Goal: Feedback & Contribution: Submit feedback/report problem

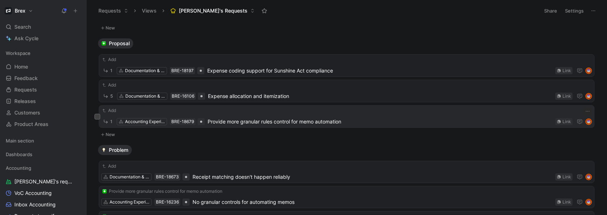
scroll to position [14, 0]
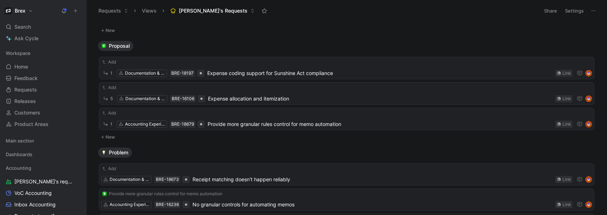
click at [111, 137] on button "New" at bounding box center [346, 137] width 497 height 9
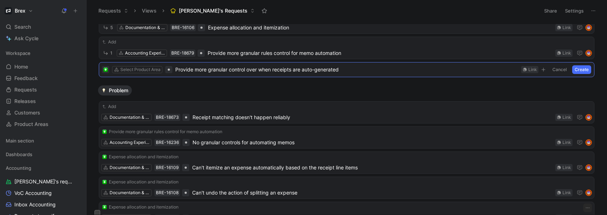
scroll to position [84, 0]
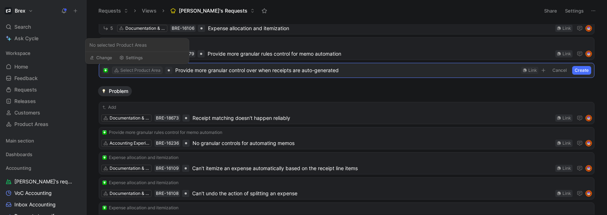
click at [150, 70] on div "Select Product Area" at bounding box center [140, 70] width 40 height 7
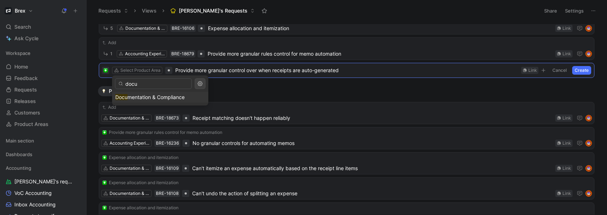
type input "docu"
click at [153, 98] on span "mentation & Compliance" at bounding box center [156, 97] width 57 height 6
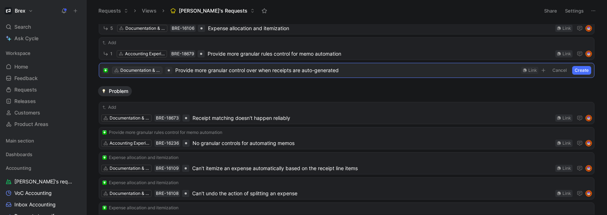
click at [141, 70] on div "Documentation & Compliance" at bounding box center [140, 70] width 40 height 7
click at [574, 70] on button "Create" at bounding box center [581, 70] width 19 height 9
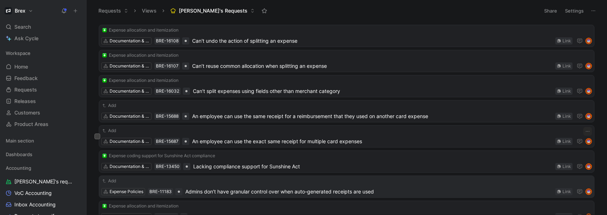
scroll to position [297, 0]
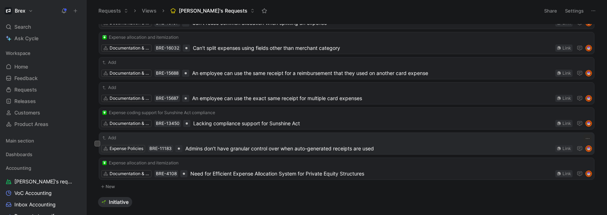
click at [295, 144] on span "Admins don’t have granular control over when auto-generated receipts are used" at bounding box center [368, 148] width 367 height 9
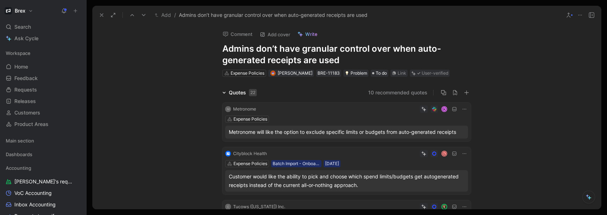
click at [163, 14] on button "Add" at bounding box center [163, 15] width 20 height 9
click at [100, 16] on icon at bounding box center [102, 15] width 6 height 6
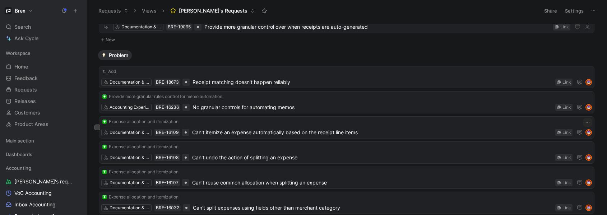
scroll to position [124, 0]
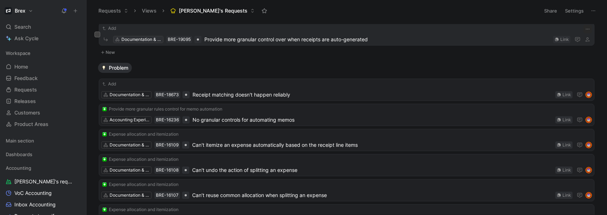
click at [143, 40] on div "Documentation & Compliance" at bounding box center [141, 39] width 40 height 7
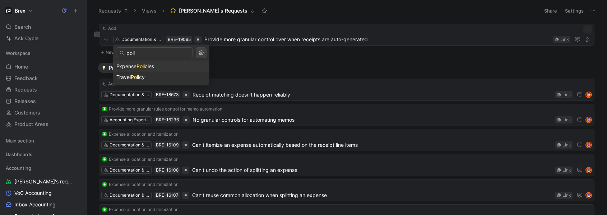
type input "poli"
click at [160, 66] on div "Expense Poli cies" at bounding box center [161, 66] width 90 height 9
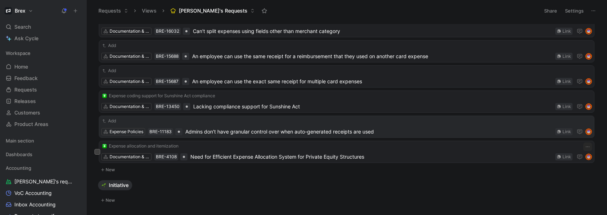
scroll to position [297, 0]
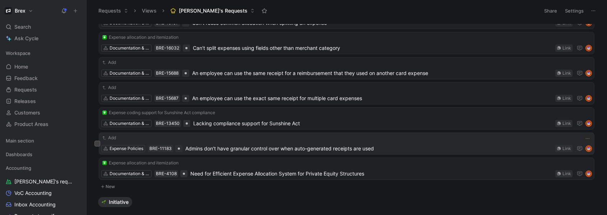
click at [221, 149] on span "Admins don’t have granular control over when auto-generated receipts are used" at bounding box center [368, 148] width 367 height 9
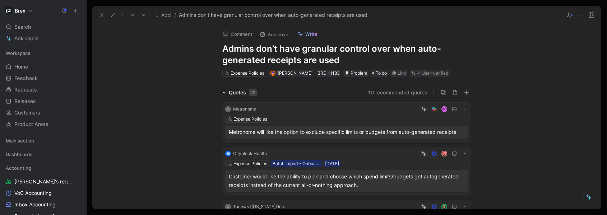
click at [162, 16] on button "Add" at bounding box center [163, 15] width 20 height 9
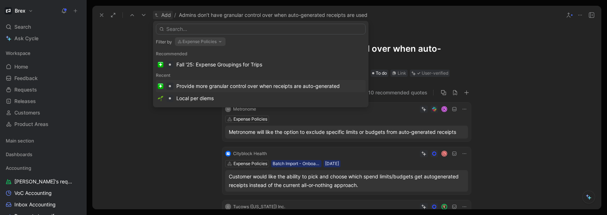
click at [259, 91] on div "Provide more granular control over when receipts are auto-generated" at bounding box center [261, 86] width 210 height 12
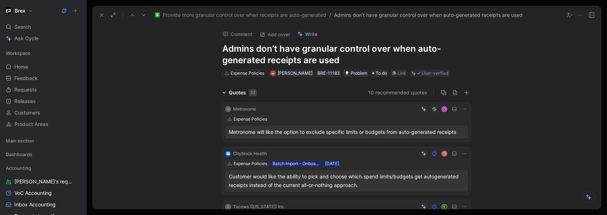
click at [102, 14] on use at bounding box center [101, 15] width 3 height 3
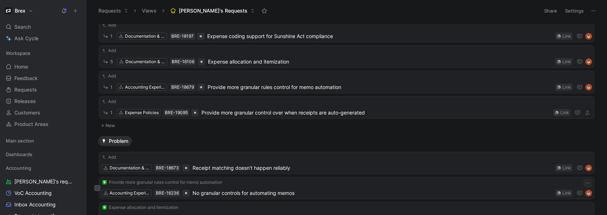
scroll to position [38, 0]
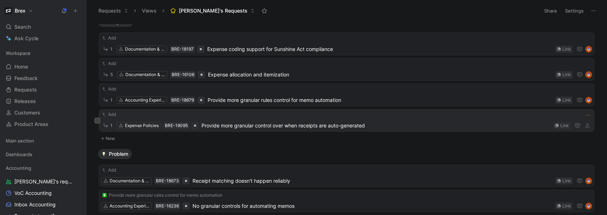
click at [303, 128] on span "Provide more granular control over when receipts are auto-generated" at bounding box center [376, 125] width 349 height 9
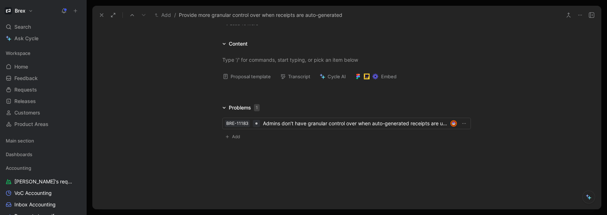
scroll to position [625, 0]
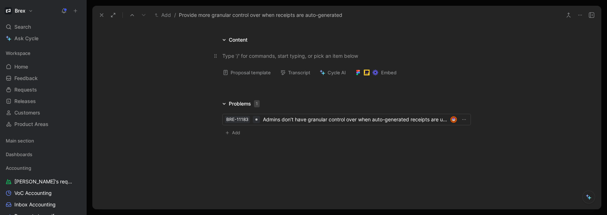
click at [244, 55] on div at bounding box center [346, 56] width 249 height 8
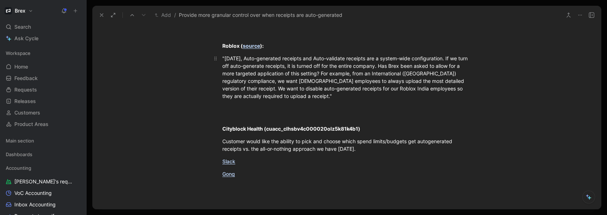
scroll to position [1025, 0]
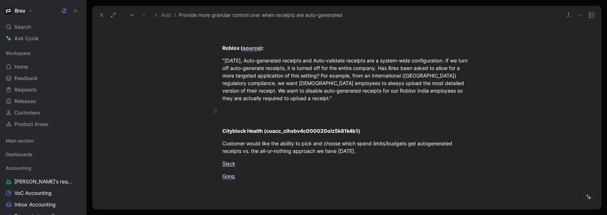
click at [245, 115] on div at bounding box center [346, 114] width 249 height 15
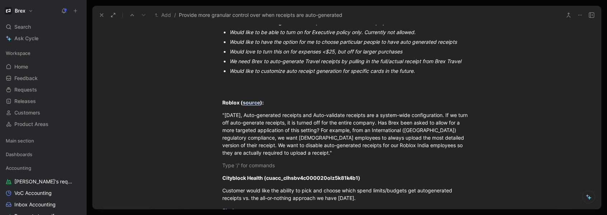
scroll to position [939, 0]
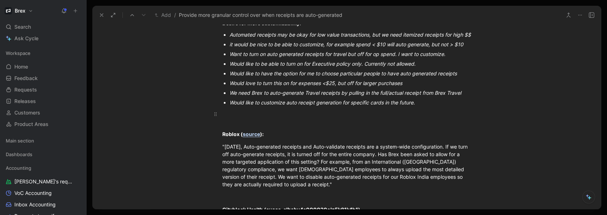
click at [228, 123] on div at bounding box center [346, 117] width 249 height 15
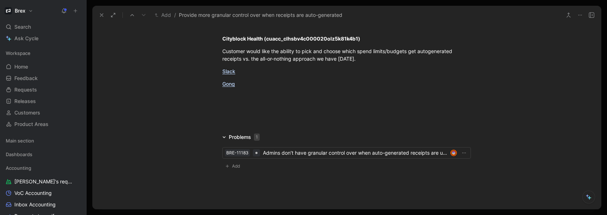
scroll to position [1102, 0]
click at [237, 107] on div at bounding box center [346, 99] width 249 height 15
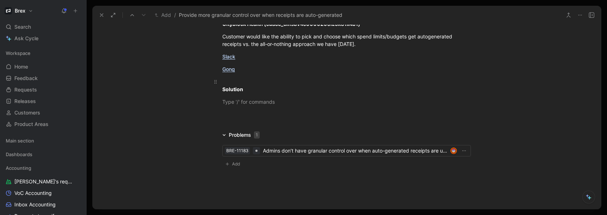
scroll to position [1113, 0]
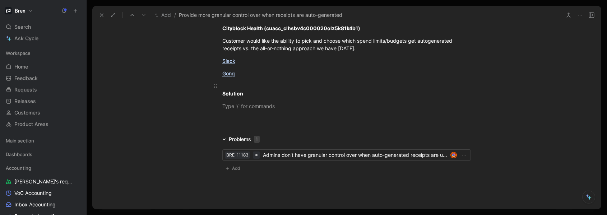
click at [223, 97] on span "Solution" at bounding box center [232, 94] width 21 height 6
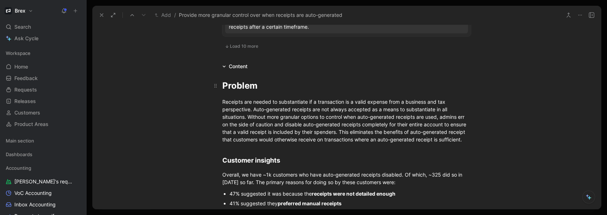
scroll to position [584, 0]
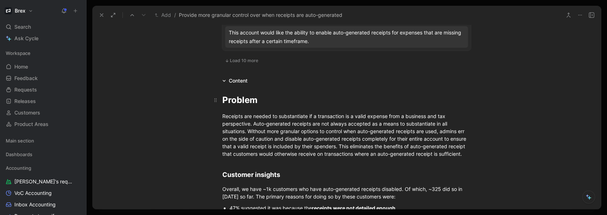
click at [222, 99] on span "Problem" at bounding box center [239, 100] width 35 height 10
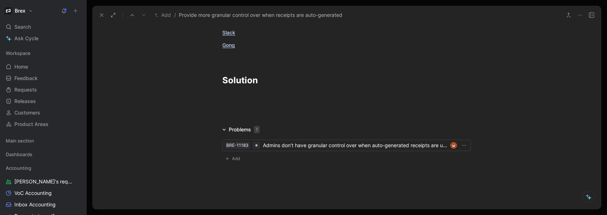
scroll to position [1174, 0]
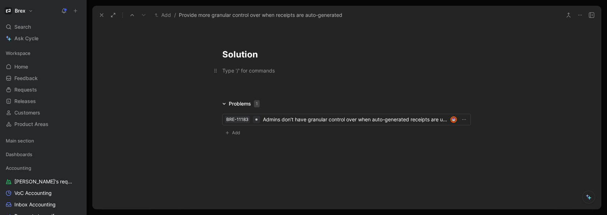
click at [242, 69] on div at bounding box center [346, 71] width 249 height 8
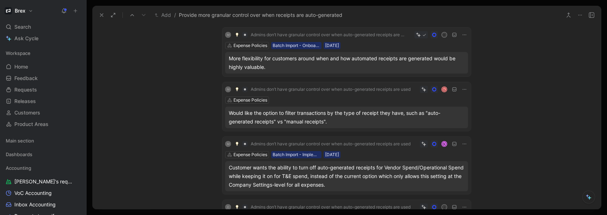
scroll to position [388, 0]
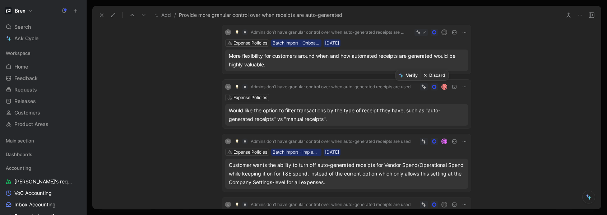
click at [432, 76] on button "Discard" at bounding box center [435, 75] width 28 height 10
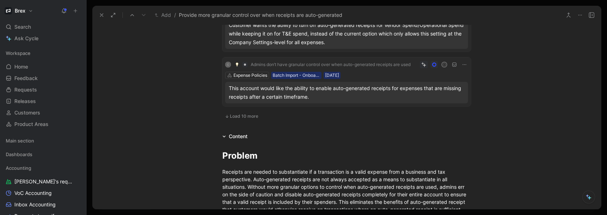
scroll to position [474, 0]
click at [241, 116] on span "Load 10 more" at bounding box center [244, 116] width 28 height 6
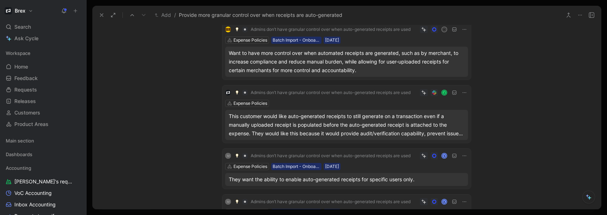
scroll to position [733, 0]
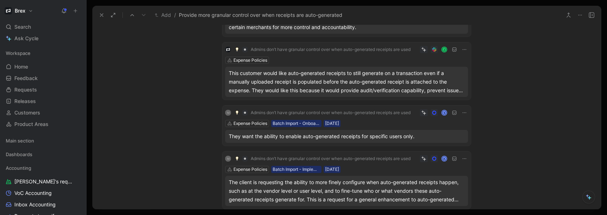
click at [442, 88] on div "This customer would like auto-generated receipts to still generate on a transac…" at bounding box center [347, 82] width 236 height 26
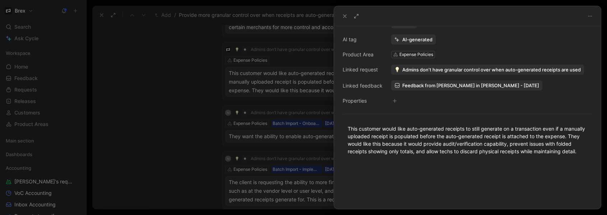
scroll to position [79, 0]
click at [345, 15] on icon at bounding box center [345, 16] width 6 height 6
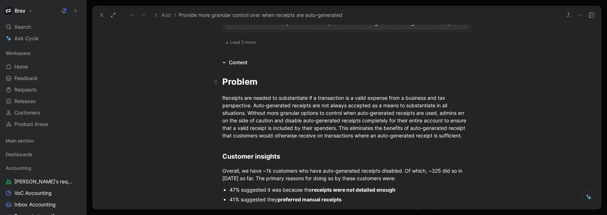
scroll to position [1121, 0]
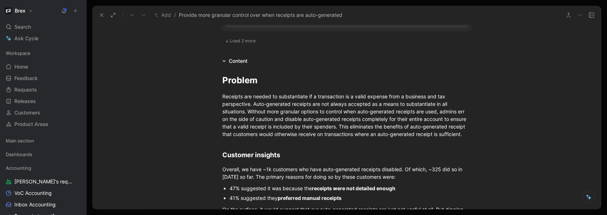
click at [243, 42] on span "Load 2 more" at bounding box center [243, 41] width 26 height 6
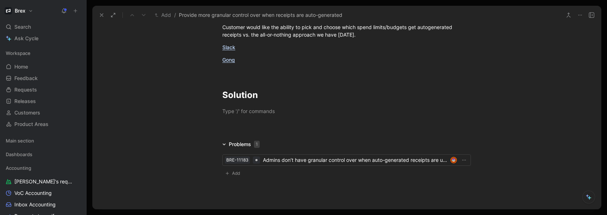
scroll to position [1782, 0]
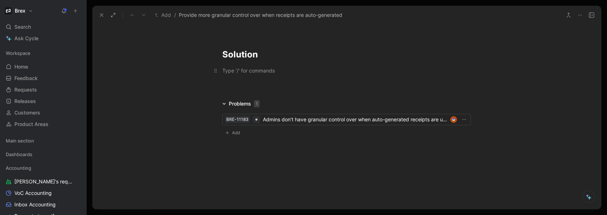
click at [229, 77] on p at bounding box center [347, 71] width 276 height 12
click at [245, 77] on p at bounding box center [347, 71] width 276 height 12
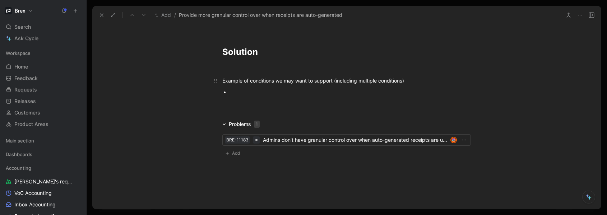
click at [411, 84] on div "Example of conditions we may want to support (including multiple conditions)" at bounding box center [346, 81] width 249 height 8
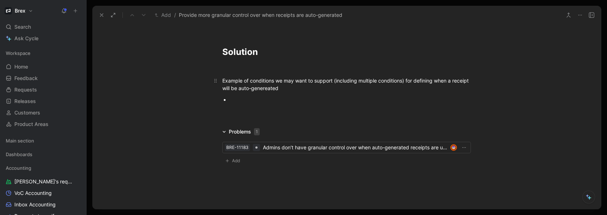
click at [423, 89] on div "Example of conditions we may want to support (including multiple conditions) fo…" at bounding box center [346, 84] width 249 height 15
click at [268, 103] on div at bounding box center [350, 100] width 241 height 8
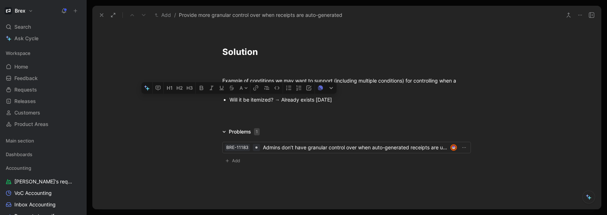
drag, startPoint x: 250, startPoint y: 108, endPoint x: 229, endPoint y: 110, distance: 21.3
click at [230, 103] on div "Will it be itemized? → Already exists [DATE]" at bounding box center [350, 100] width 241 height 8
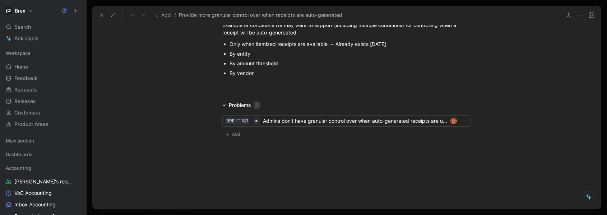
scroll to position [1846, 0]
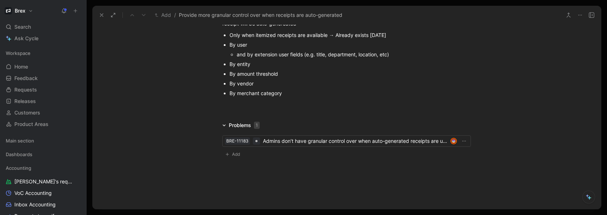
click at [256, 68] on div "By entity" at bounding box center [350, 64] width 241 height 8
click at [379, 58] on div "and by extension user fields (e.g. title, department, location, etc)" at bounding box center [354, 55] width 234 height 8
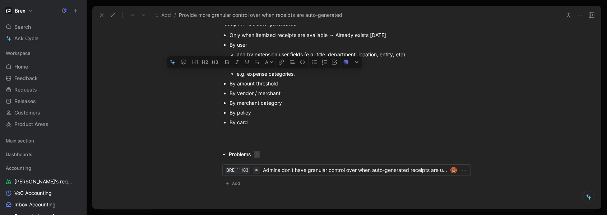
drag, startPoint x: 296, startPoint y: 82, endPoint x: 227, endPoint y: 84, distance: 69.4
click at [237, 79] on li "e.g. expense categories," at bounding box center [354, 74] width 234 height 10
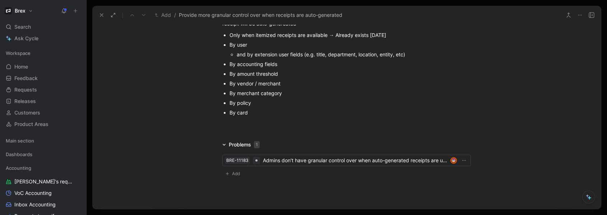
click at [253, 116] on div "By card" at bounding box center [350, 113] width 241 height 8
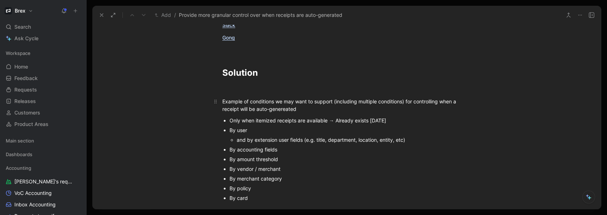
scroll to position [1760, 0]
drag, startPoint x: 305, startPoint y: 120, endPoint x: 220, endPoint y: 111, distance: 85.3
click at [222, 111] on div "Example of conditions we may want to support (including multiple conditions) fo…" at bounding box center [346, 105] width 249 height 15
click at [239, 113] on div "Example of conditions we may want to support (including multiple conditions) fo…" at bounding box center [346, 105] width 249 height 15
drag, startPoint x: 251, startPoint y: 110, endPoint x: 218, endPoint y: 109, distance: 33.1
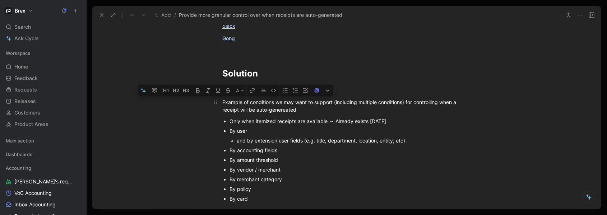
click at [218, 109] on p "Example of conditions we may want to support (including multiple conditions) fo…" at bounding box center [347, 105] width 276 height 19
drag, startPoint x: 275, startPoint y: 119, endPoint x: 217, endPoint y: 113, distance: 58.9
click at [217, 113] on p "Conditions we may want to support (including multiple conditions) for controlli…" at bounding box center [347, 105] width 276 height 19
click at [190, 93] on icon "button" at bounding box center [191, 91] width 6 height 6
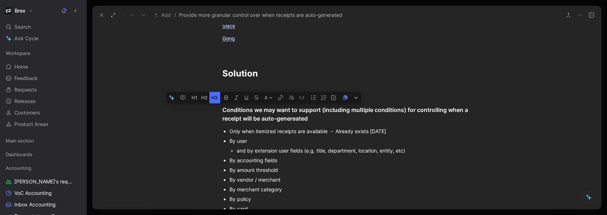
click at [304, 145] on div "By user" at bounding box center [350, 141] width 241 height 8
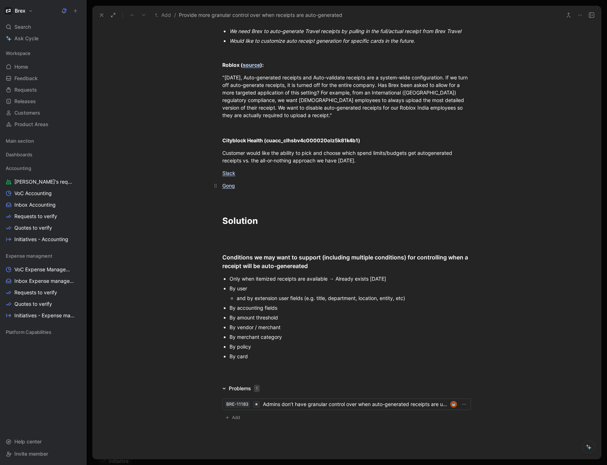
scroll to position [1613, 0]
click at [219, 215] on p at bounding box center [347, 238] width 276 height 12
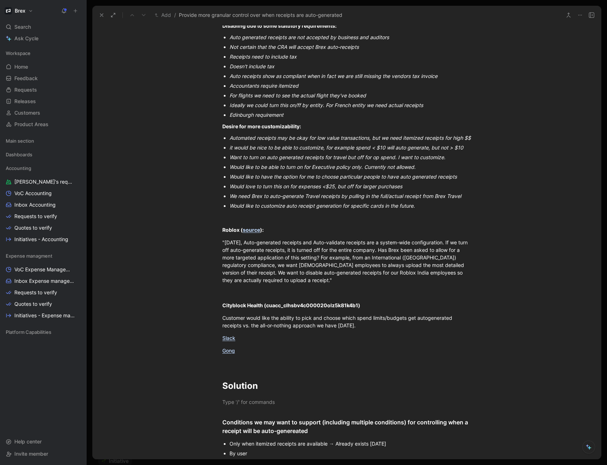
scroll to position [1656, 0]
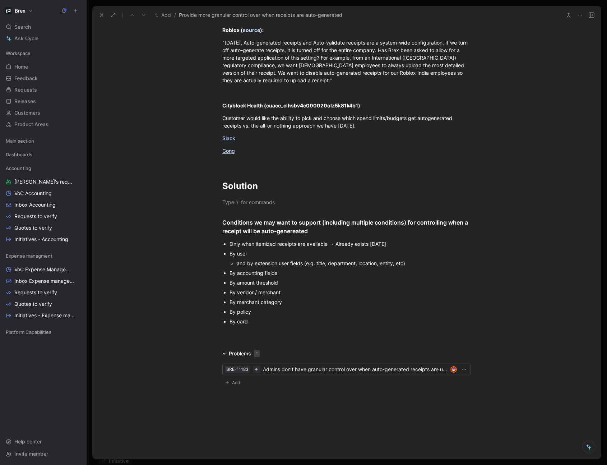
click at [255, 215] on div "By policy" at bounding box center [350, 312] width 241 height 8
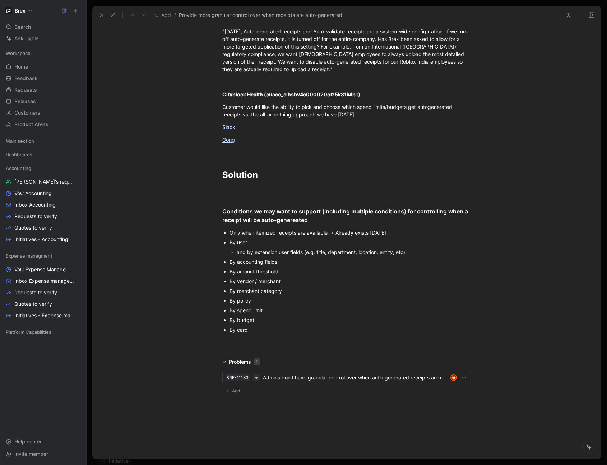
scroll to position [1675, 0]
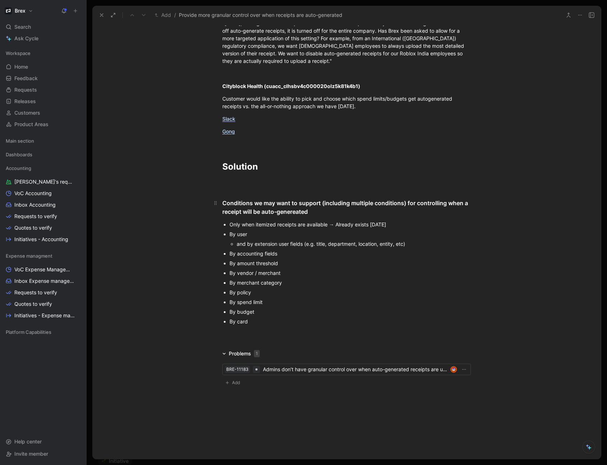
click at [243, 192] on h3 "Conditions we may want to support (including multiple conditions) for controlli…" at bounding box center [347, 203] width 276 height 29
click at [241, 186] on p at bounding box center [347, 183] width 276 height 12
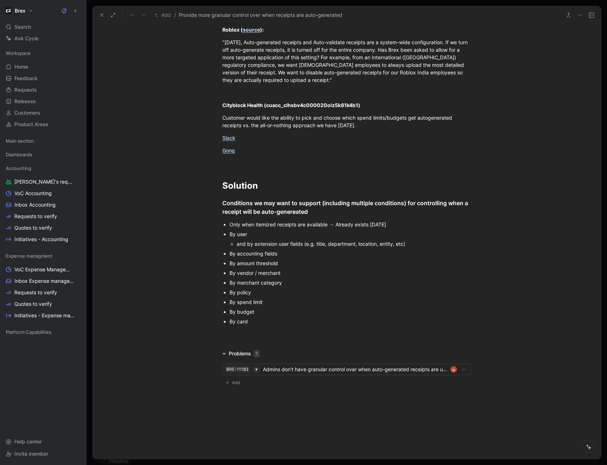
click at [227, 215] on div at bounding box center [346, 336] width 509 height 9
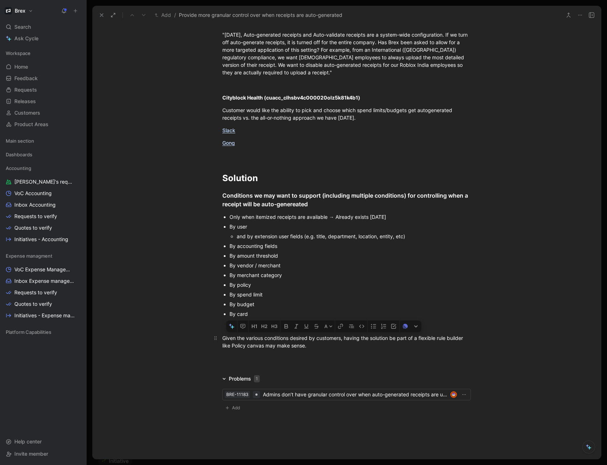
drag, startPoint x: 320, startPoint y: 355, endPoint x: 345, endPoint y: 343, distance: 27.7
click at [345, 215] on div "Given the various conditions desired by customers, having the solution be part …" at bounding box center [346, 341] width 249 height 15
click at [377, 215] on div "Given the various conditions desired by customers, we should support this via a…" at bounding box center [346, 341] width 249 height 15
click at [232, 215] on p at bounding box center [347, 325] width 276 height 12
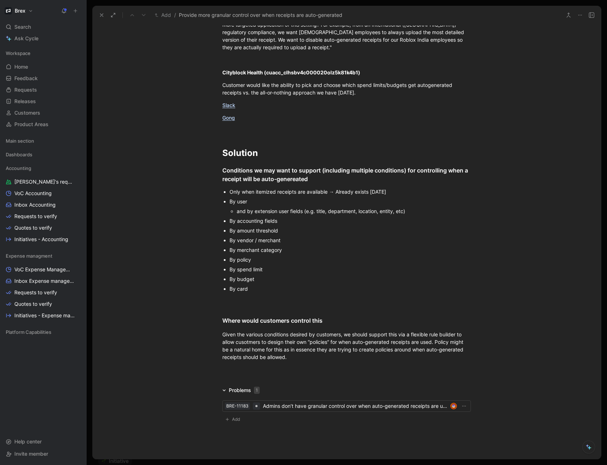
scroll to position [1703, 0]
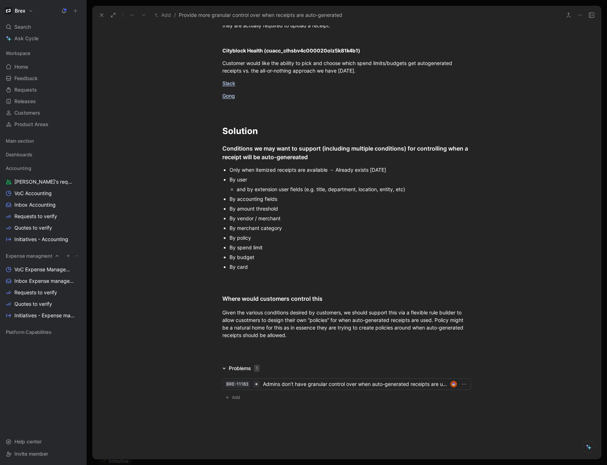
click at [76, 215] on icon at bounding box center [77, 256] width 4 height 4
click at [77, 215] on icon at bounding box center [77, 256] width 4 height 4
click at [246, 126] on div "Solution" at bounding box center [346, 125] width 249 height 26
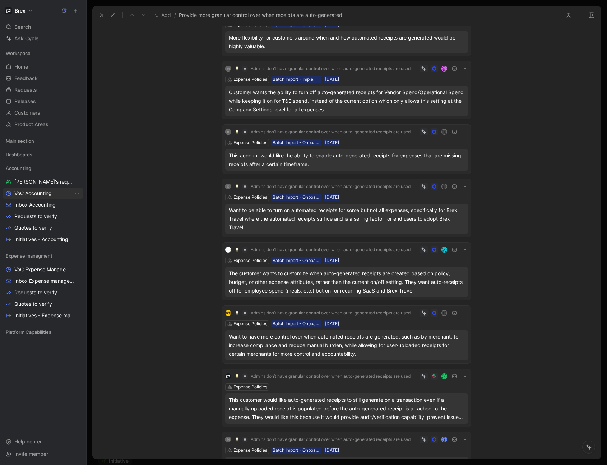
scroll to position [338, 0]
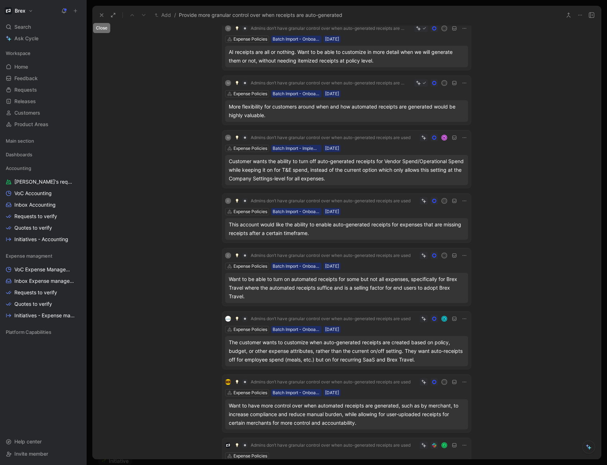
click at [99, 16] on icon at bounding box center [102, 15] width 6 height 6
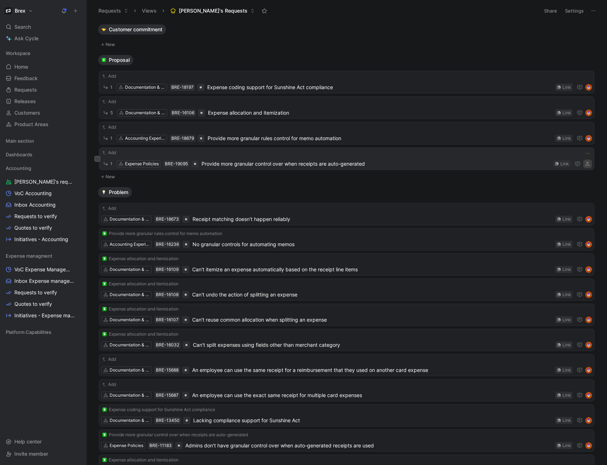
click at [586, 165] on icon "button" at bounding box center [588, 164] width 4 height 4
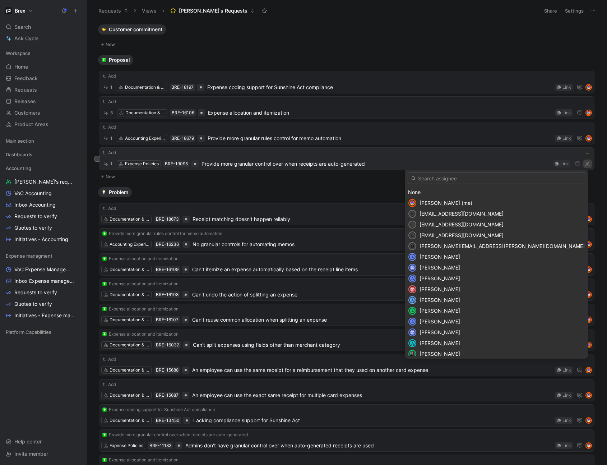
click at [473, 202] on span "[PERSON_NAME] (me)" at bounding box center [446, 203] width 53 height 6
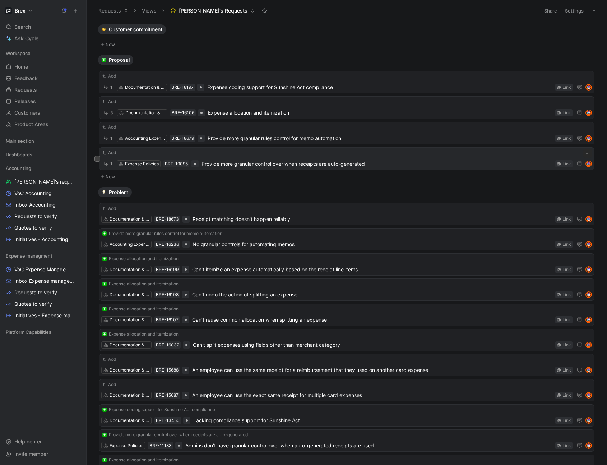
click at [471, 183] on div "Customer commitment New Proposal Add 1 Documentation & Compliance BRE-18197 Exp…" at bounding box center [346, 244] width 511 height 441
click at [37, 215] on span "Inbox Expense management" at bounding box center [43, 280] width 59 height 7
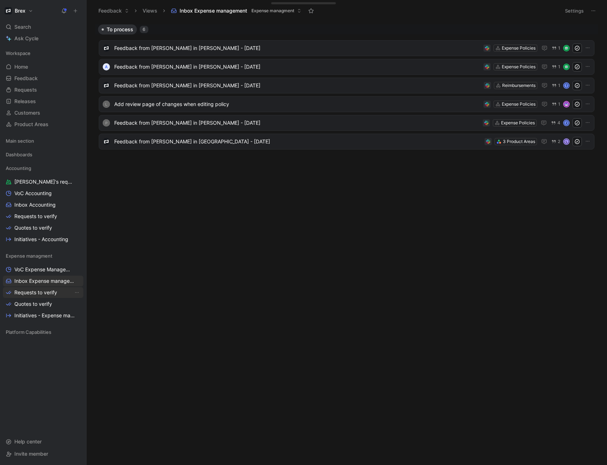
click at [44, 215] on span "Requests to verify" at bounding box center [35, 292] width 43 height 7
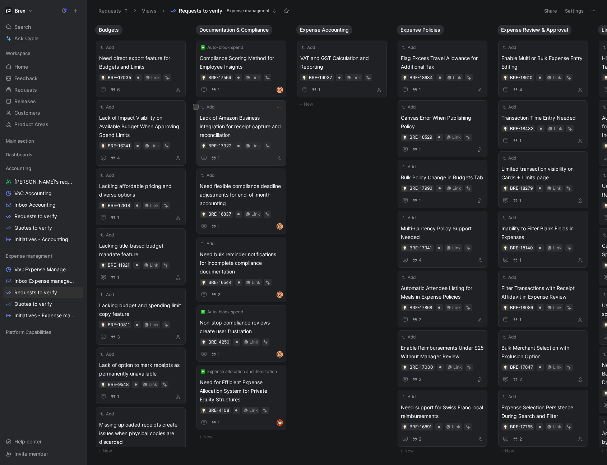
click at [255, 127] on span "Lack of Amazon Business integration for receipt capture and reconciliation" at bounding box center [241, 127] width 83 height 26
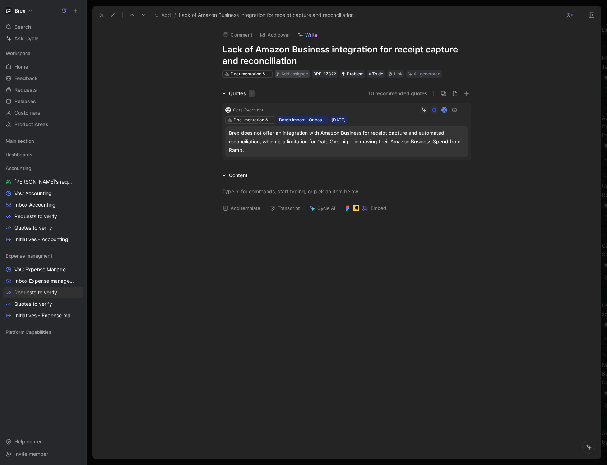
click at [290, 75] on span "Add assignee" at bounding box center [294, 73] width 27 height 5
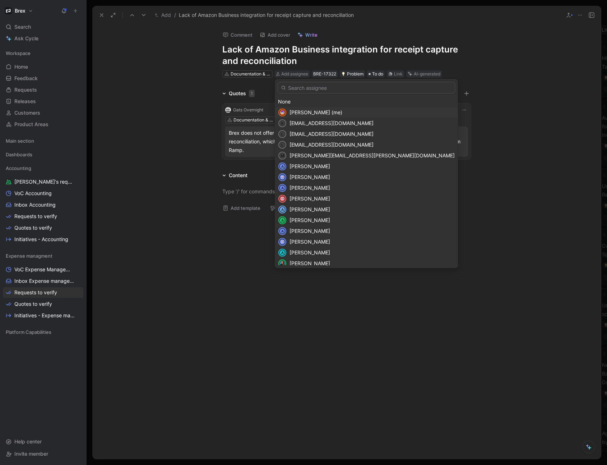
click at [303, 111] on span "[PERSON_NAME] (me)" at bounding box center [316, 112] width 53 height 6
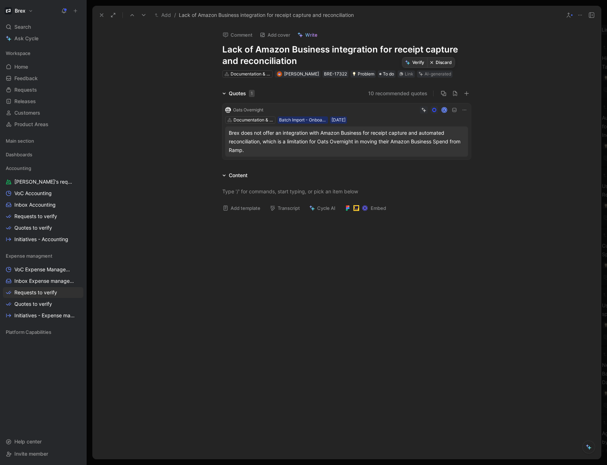
click at [415, 64] on button "Verify" at bounding box center [414, 62] width 25 height 10
click at [102, 18] on button at bounding box center [102, 15] width 10 height 10
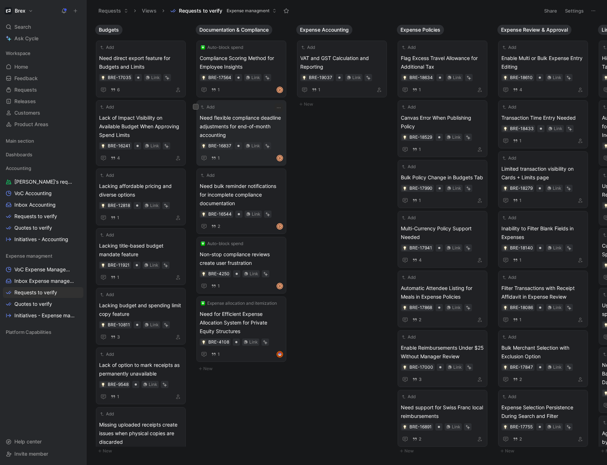
click at [247, 126] on span "Need flexible compliance deadline adjustments for end-of-month accounting" at bounding box center [241, 127] width 83 height 26
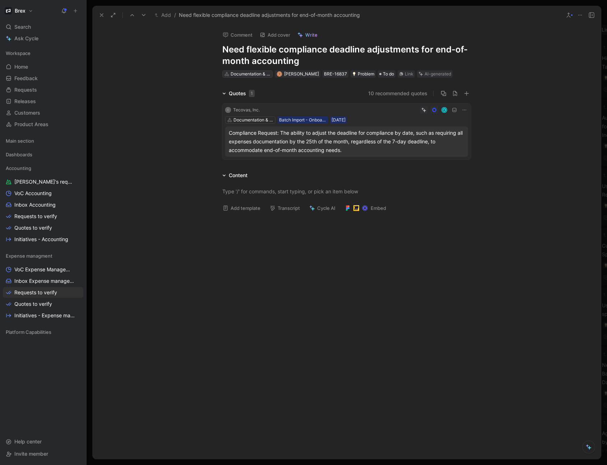
click at [254, 73] on div "Documentation & Compliance" at bounding box center [251, 73] width 40 height 7
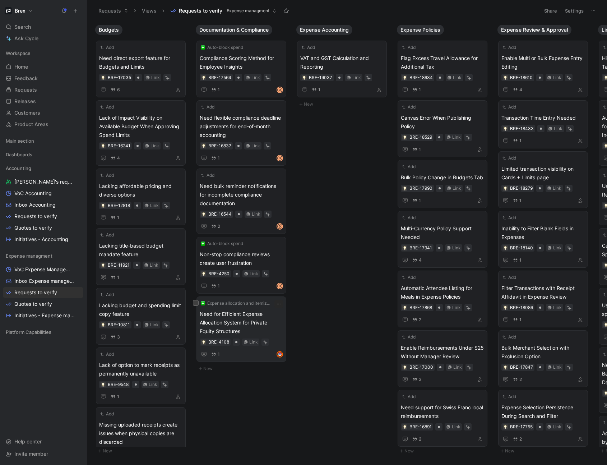
click at [240, 215] on span "Need for Efficient Expense Allocation System for Private Equity Structures" at bounding box center [241, 323] width 83 height 26
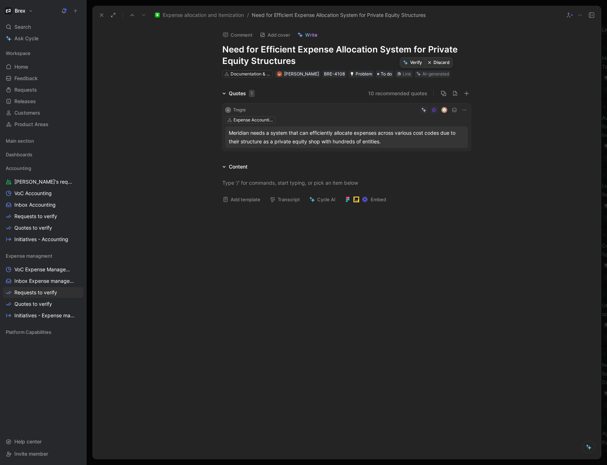
click at [411, 62] on button "Verify" at bounding box center [412, 62] width 25 height 10
click at [100, 13] on icon at bounding box center [102, 15] width 6 height 6
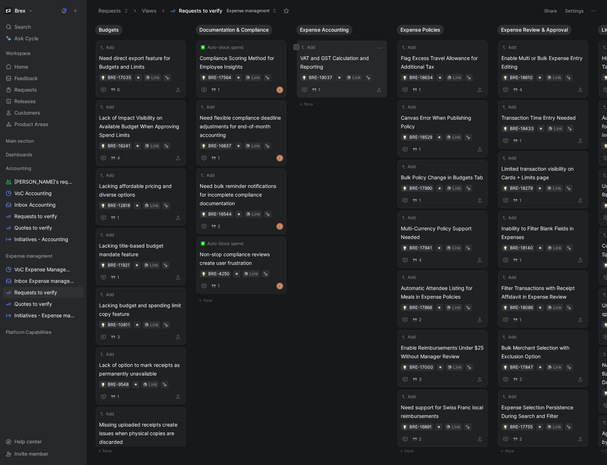
click at [349, 60] on span "VAT and GST Calculation and Reporting" at bounding box center [341, 62] width 83 height 17
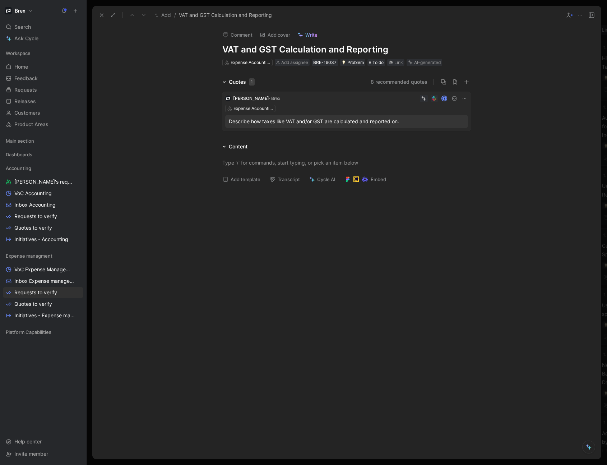
click at [463, 98] on icon at bounding box center [465, 99] width 6 height 6
click at [446, 146] on span "Delete quote" at bounding box center [442, 144] width 30 height 6
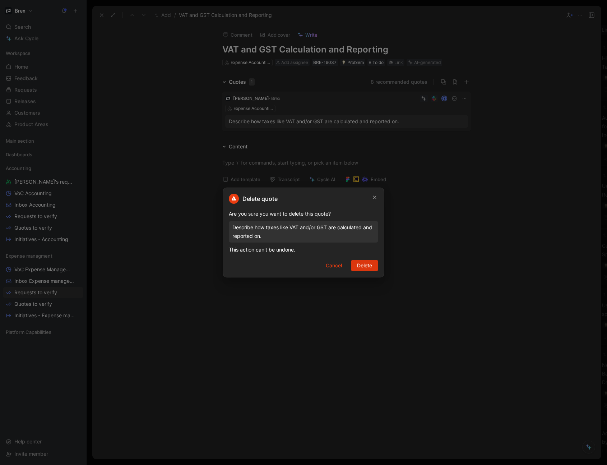
click at [358, 215] on span "Delete" at bounding box center [364, 265] width 15 height 9
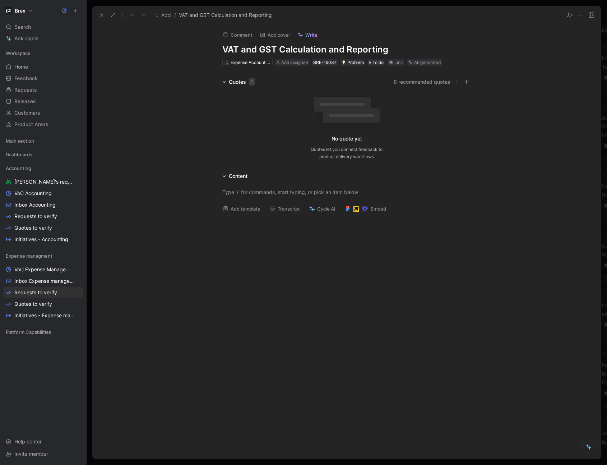
click at [581, 17] on icon at bounding box center [580, 15] width 6 height 6
click at [555, 64] on div "Delete" at bounding box center [561, 62] width 42 height 9
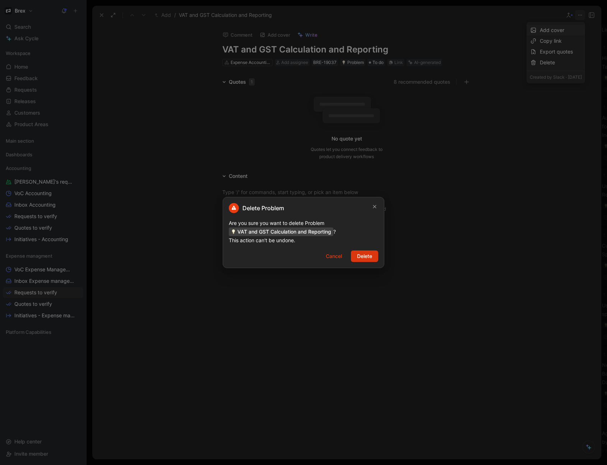
click at [357, 215] on span "Delete" at bounding box center [364, 256] width 15 height 9
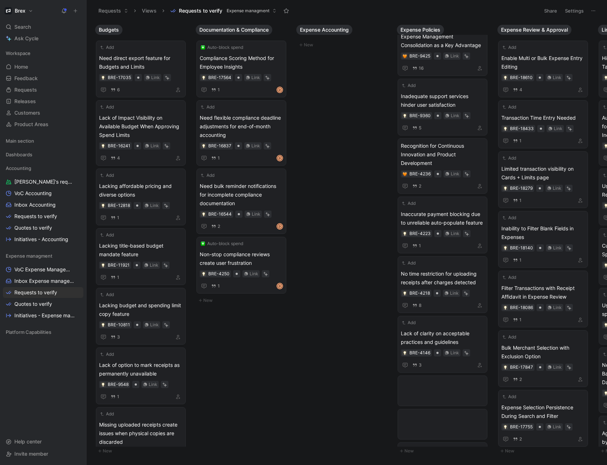
scroll to position [585, 0]
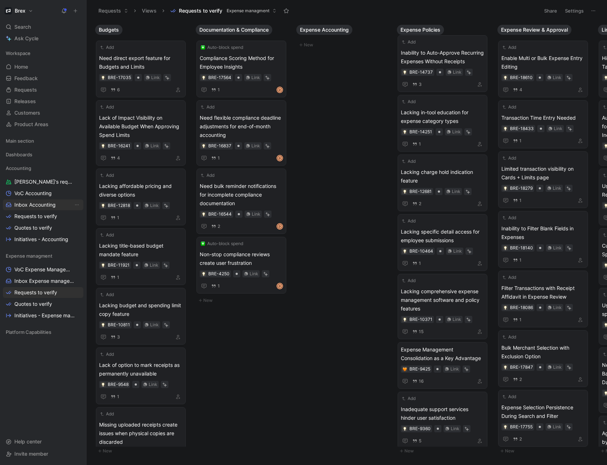
click at [32, 207] on span "Inbox Accounting" at bounding box center [34, 204] width 41 height 7
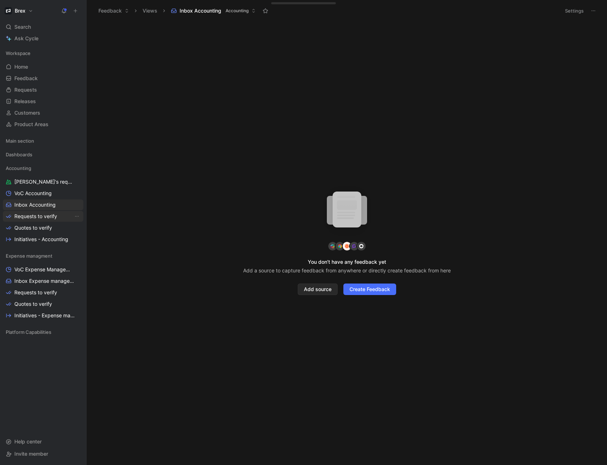
click at [36, 215] on span "Requests to verify" at bounding box center [35, 216] width 43 height 7
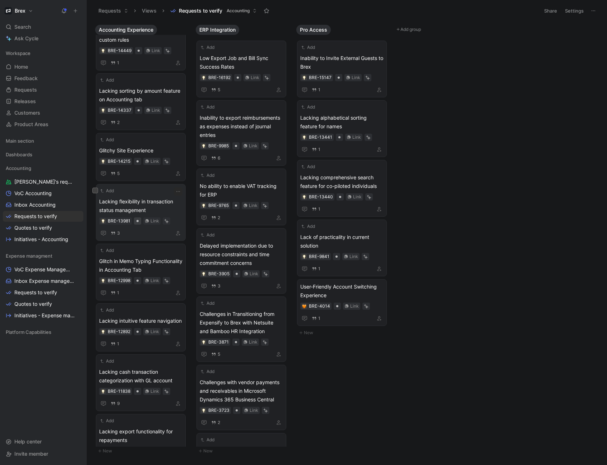
scroll to position [944, 0]
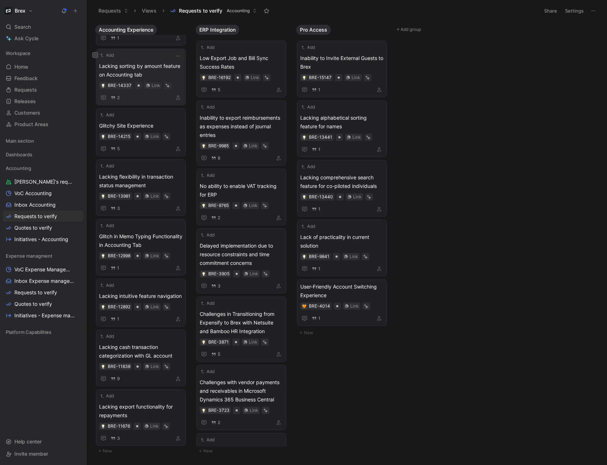
click at [153, 62] on span "Lacking sorting by amount feature on Accounting tab" at bounding box center [140, 70] width 83 height 17
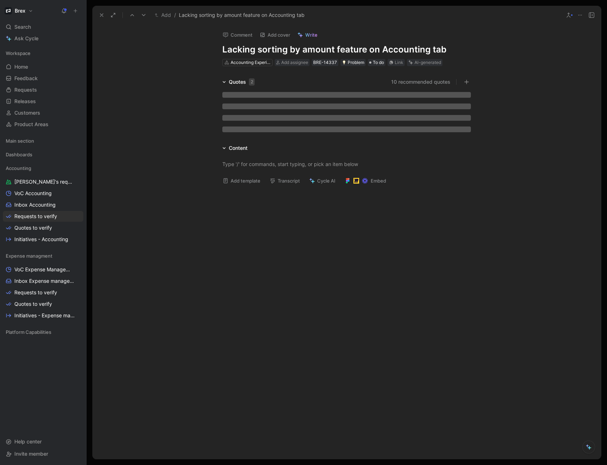
click at [292, 51] on h1 "Lacking sorting by amount feature on Accounting tab" at bounding box center [346, 49] width 249 height 11
drag, startPoint x: 290, startPoint y: 50, endPoint x: 378, endPoint y: 50, distance: 87.3
click at [378, 50] on h1 "Lacking sorting by amount feature on Accounting tab" at bounding box center [346, 49] width 249 height 11
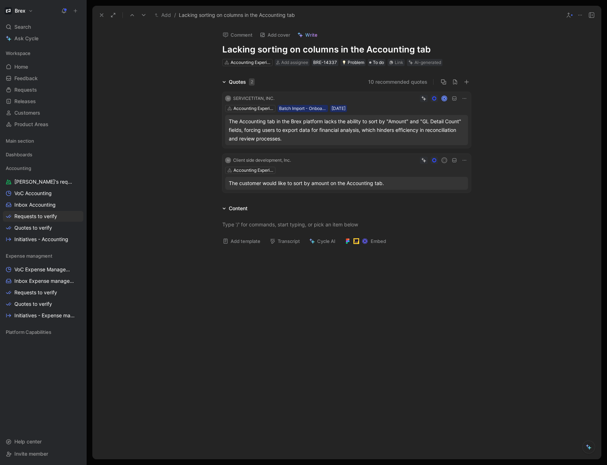
click at [529, 129] on div "Quotes 2 10 recommended quotes M SERVICETITAN, INC. K Accounting Experience Bat…" at bounding box center [346, 137] width 509 height 118
click at [412, 51] on button "Verify" at bounding box center [411, 51] width 25 height 10
click at [101, 15] on use at bounding box center [101, 15] width 3 height 3
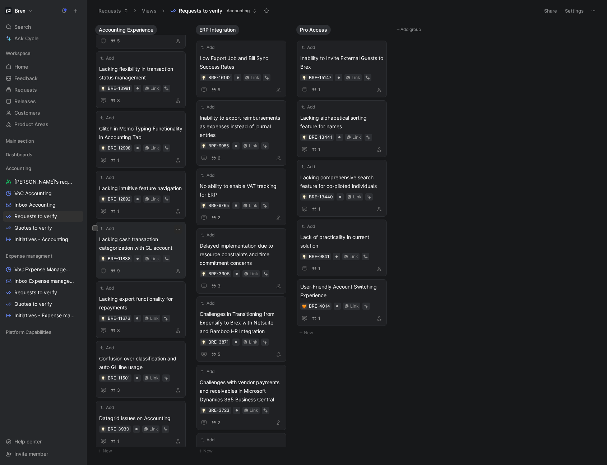
scroll to position [971, 0]
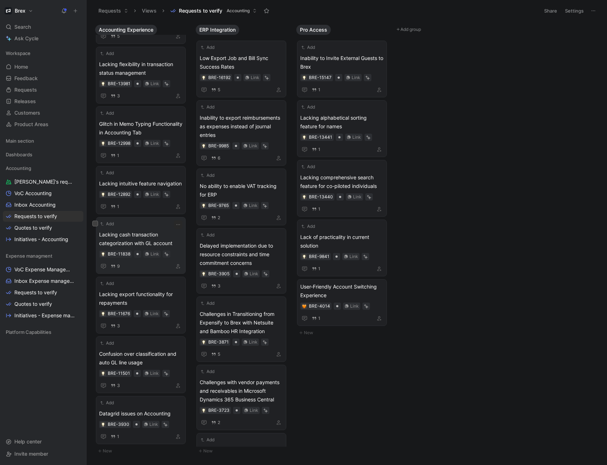
click at [160, 215] on span "Lacking cash transaction categorization with GL account" at bounding box center [140, 238] width 83 height 17
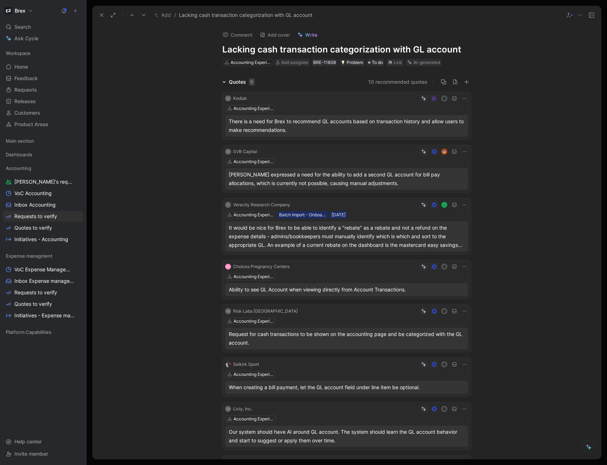
click at [104, 17] on icon at bounding box center [102, 15] width 6 height 6
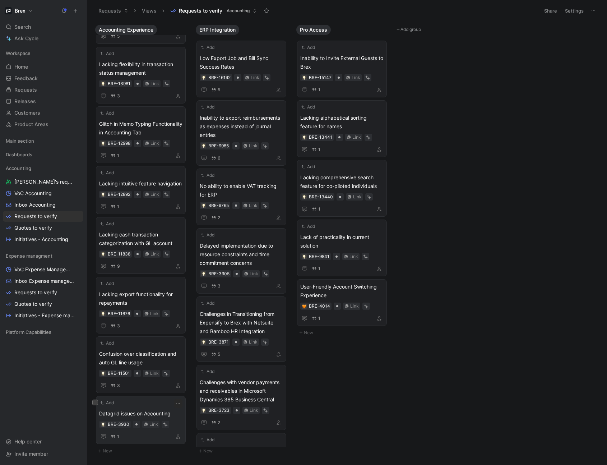
click at [156, 215] on span "Datagrid issues on Accounting" at bounding box center [140, 413] width 83 height 9
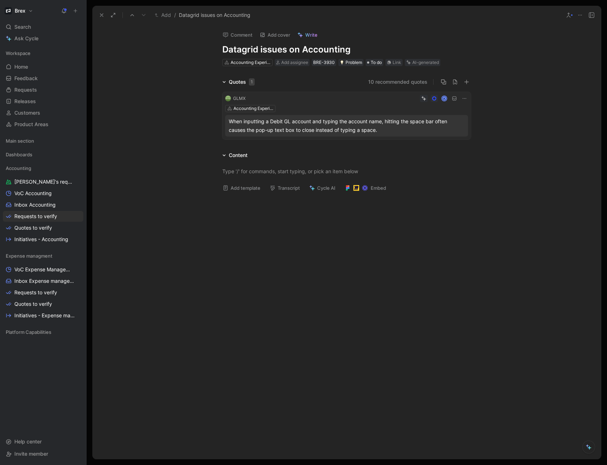
click at [102, 19] on button at bounding box center [102, 15] width 10 height 10
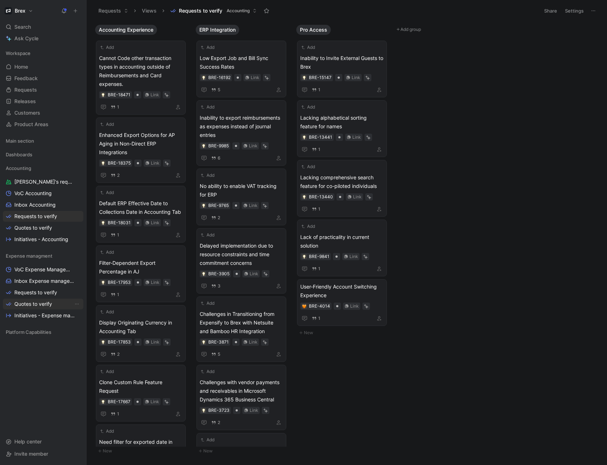
click at [41, 215] on span "Quotes to verify" at bounding box center [33, 303] width 38 height 7
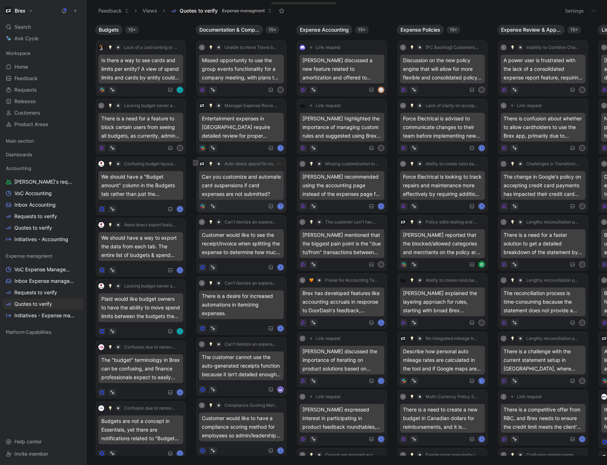
click at [259, 183] on div "Can you customize and automate card suspensions if card expenses are not submit…" at bounding box center [241, 185] width 85 height 29
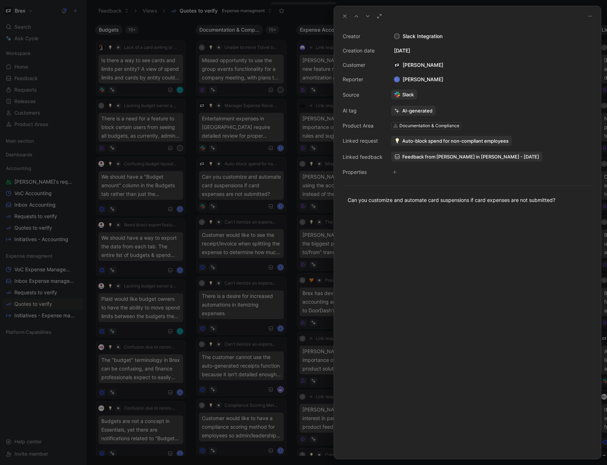
click at [261, 185] on div at bounding box center [303, 232] width 607 height 465
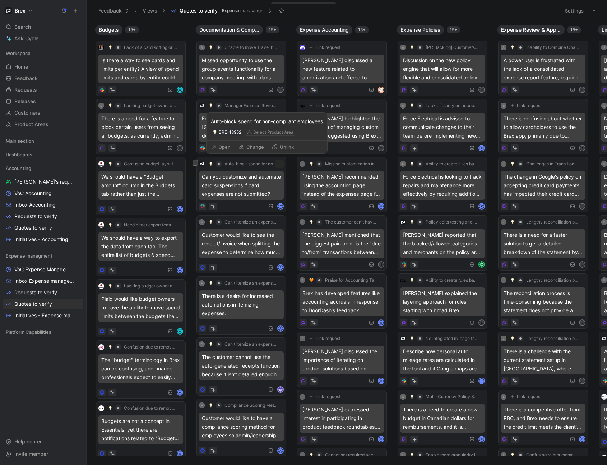
click at [223, 149] on button "Open" at bounding box center [221, 147] width 26 height 10
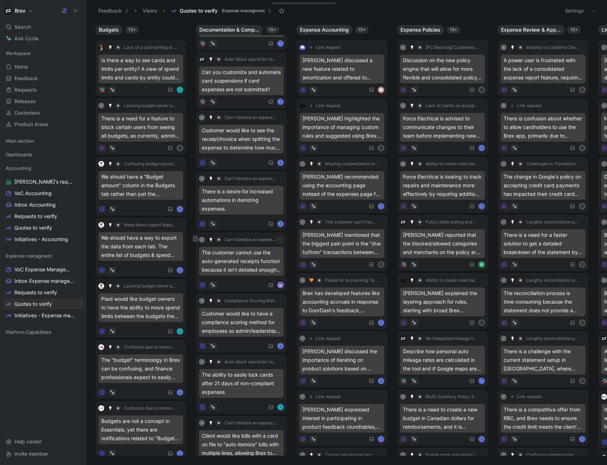
scroll to position [129, 0]
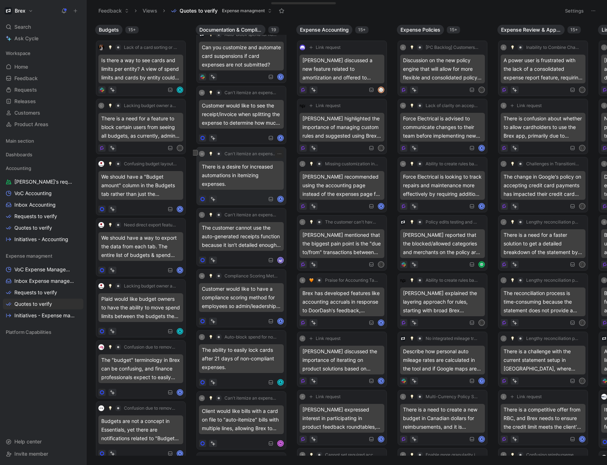
click at [249, 193] on div "M Can't itemize an expense automatically based on the receipt line items There …" at bounding box center [241, 175] width 85 height 53
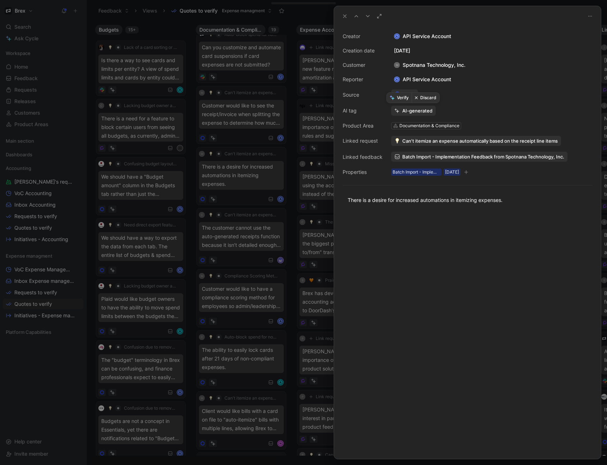
click at [400, 98] on button "Verify" at bounding box center [399, 98] width 25 height 10
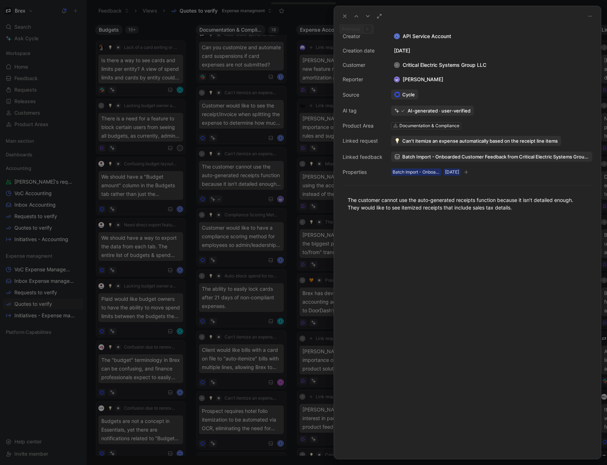
click at [347, 16] on icon at bounding box center [345, 16] width 6 height 6
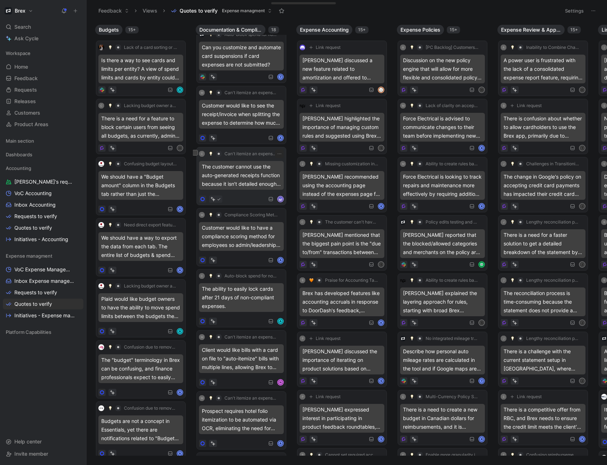
click at [259, 175] on div "The customer cannot use the auto-generated receipts function because it isn’t d…" at bounding box center [241, 175] width 85 height 29
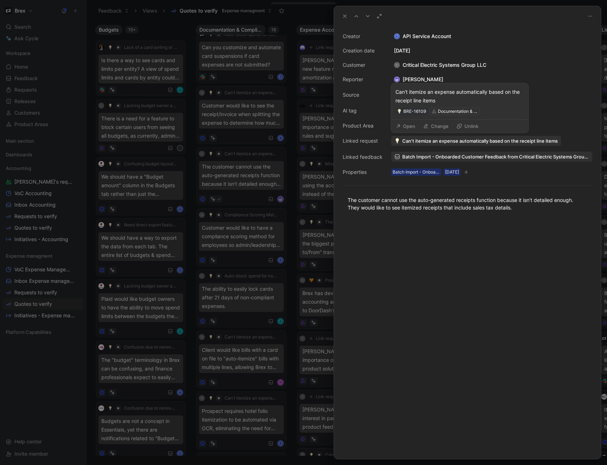
click at [453, 139] on span "Can't itemize an expense automatically based on the receipt line items" at bounding box center [480, 141] width 156 height 6
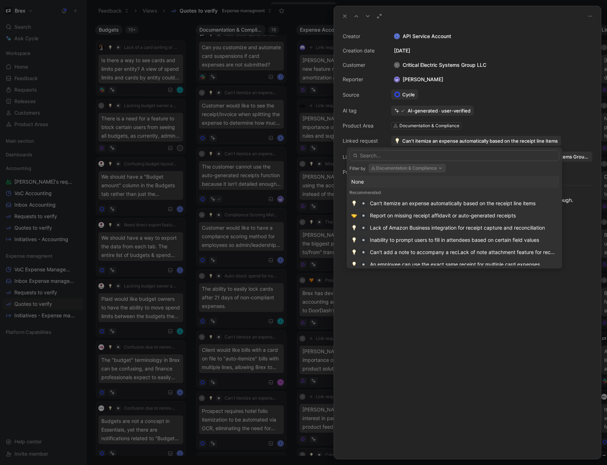
click at [399, 169] on button "Documentation & Compliance" at bounding box center [407, 168] width 77 height 9
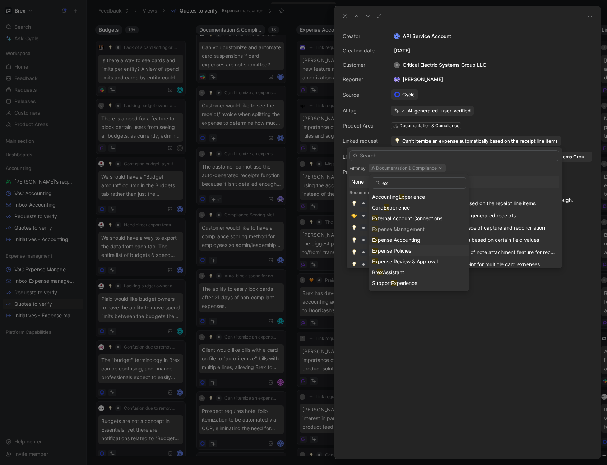
type input "ex"
click at [410, 215] on span "pense Policies" at bounding box center [394, 251] width 33 height 6
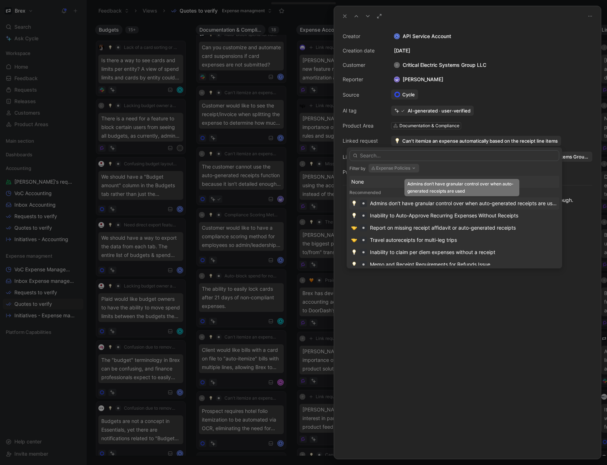
click at [454, 206] on div "Admins don’t have granular control over when auto-generated receipts are used" at bounding box center [464, 203] width 188 height 9
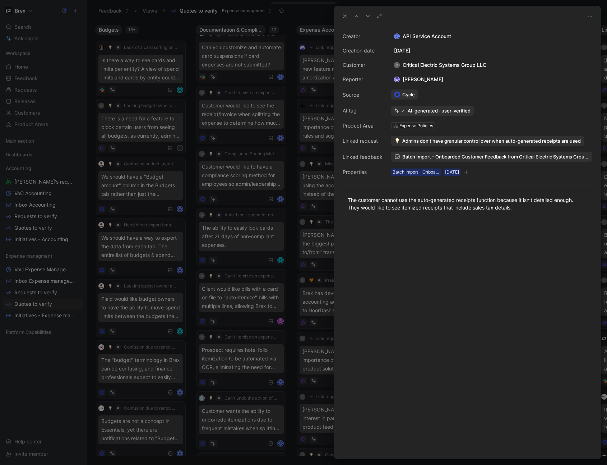
click at [345, 18] on icon at bounding box center [345, 16] width 6 height 6
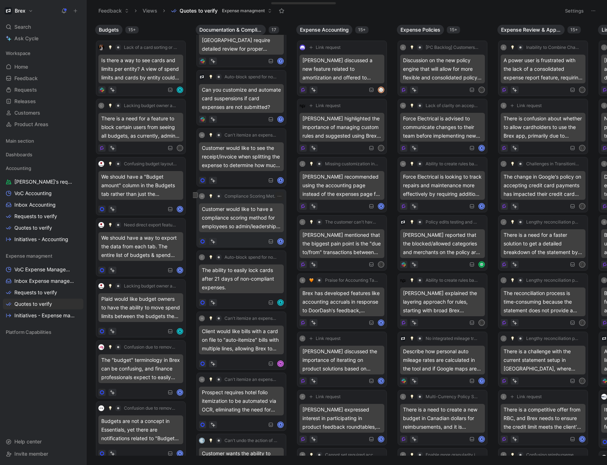
scroll to position [86, 0]
click at [254, 158] on div "Customer would like to see the receipt/invoice when splitting the expense to de…" at bounding box center [241, 157] width 85 height 29
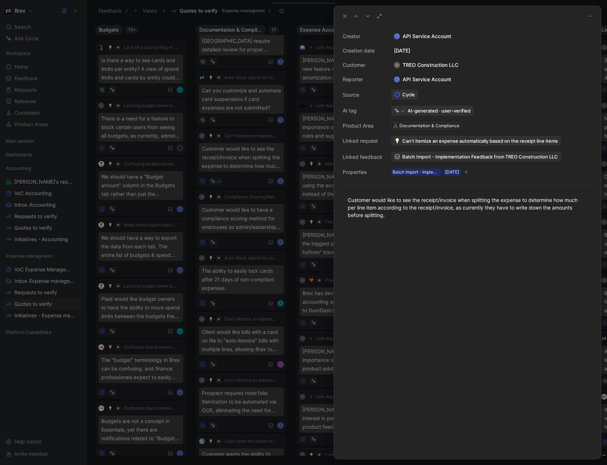
click at [344, 19] on icon at bounding box center [345, 16] width 6 height 6
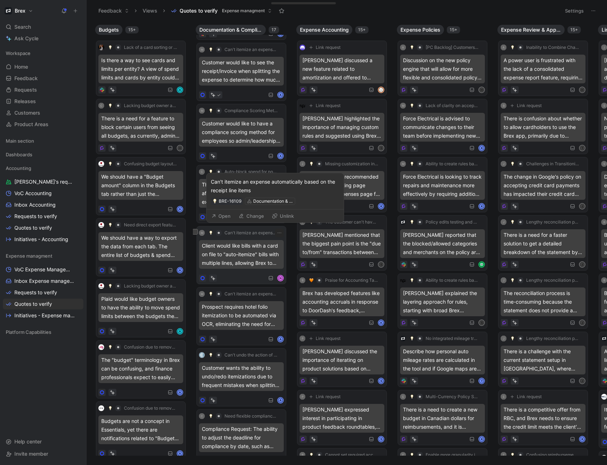
scroll to position [216, 0]
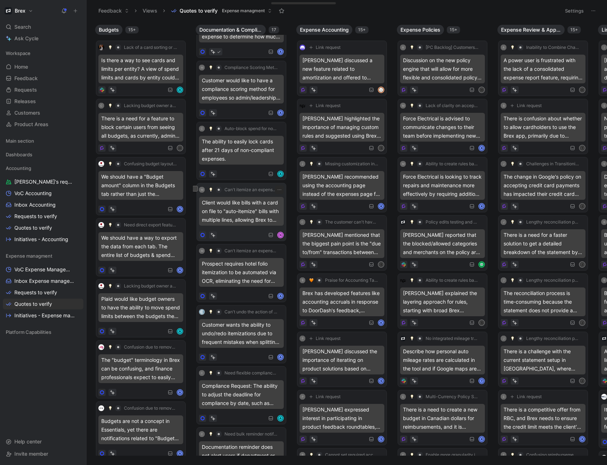
click at [234, 215] on div "N" at bounding box center [241, 234] width 85 height 7
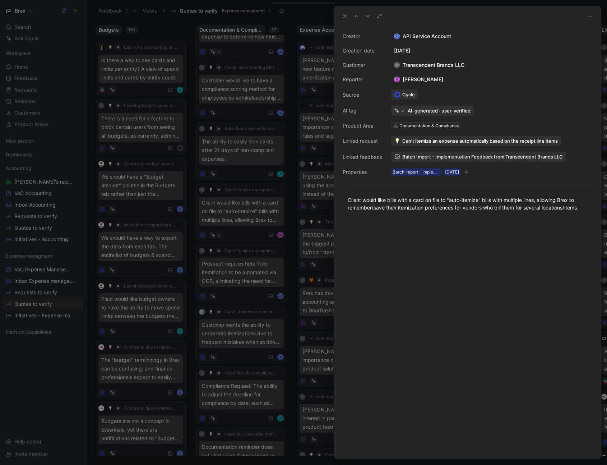
click at [343, 16] on icon at bounding box center [345, 16] width 6 height 6
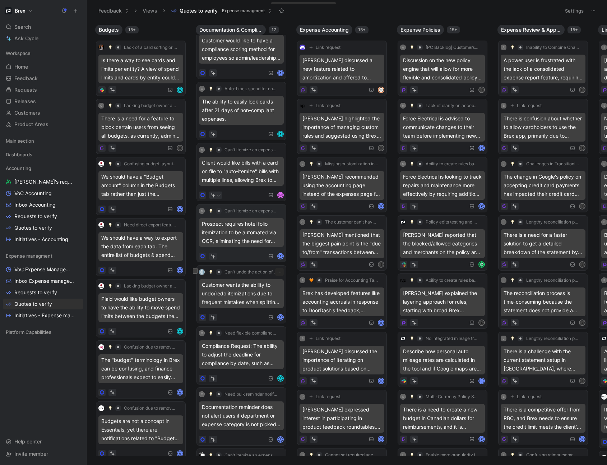
scroll to position [259, 0]
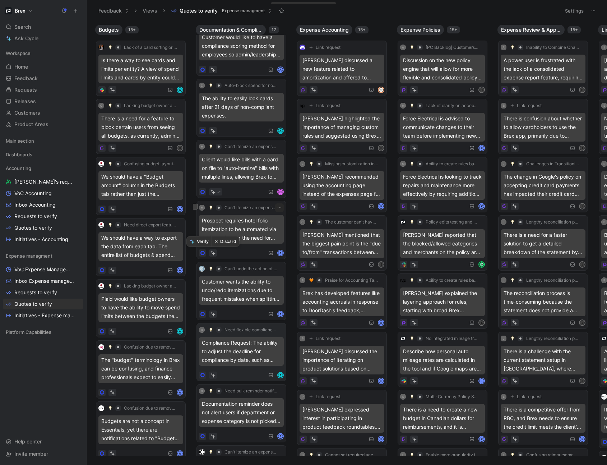
click at [206, 215] on button "Verify" at bounding box center [199, 241] width 25 height 10
click at [204, 215] on button "Verify" at bounding box center [199, 241] width 25 height 10
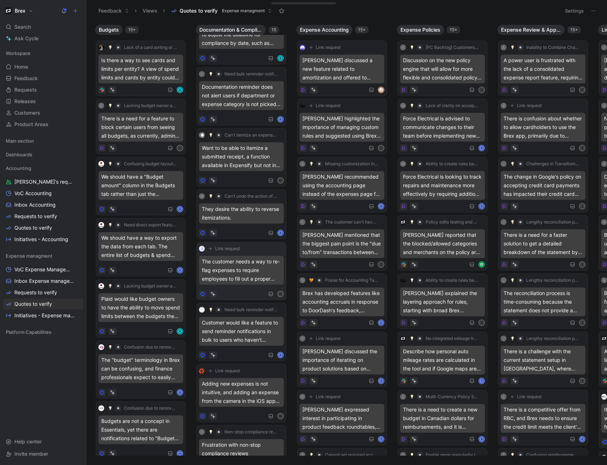
scroll to position [433, 0]
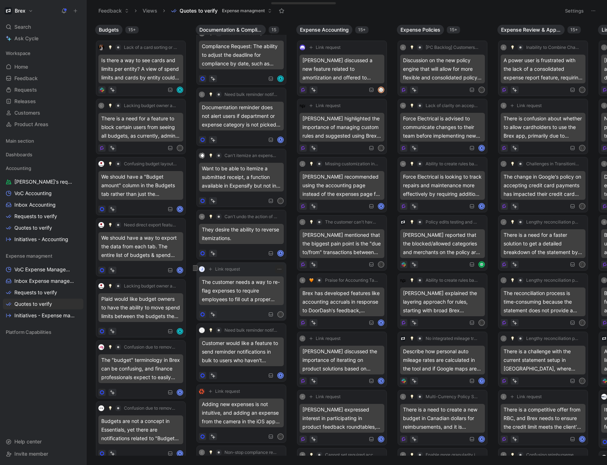
click at [244, 215] on div "The customer needs a way to re-flag expenses to require employees to fill out a…" at bounding box center [241, 290] width 85 height 29
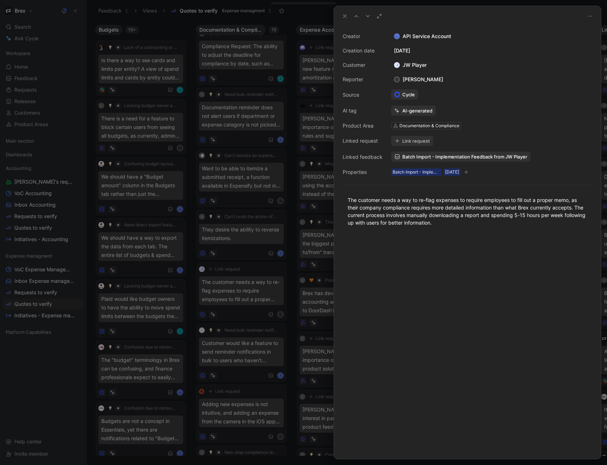
click at [345, 16] on icon at bounding box center [345, 16] width 6 height 6
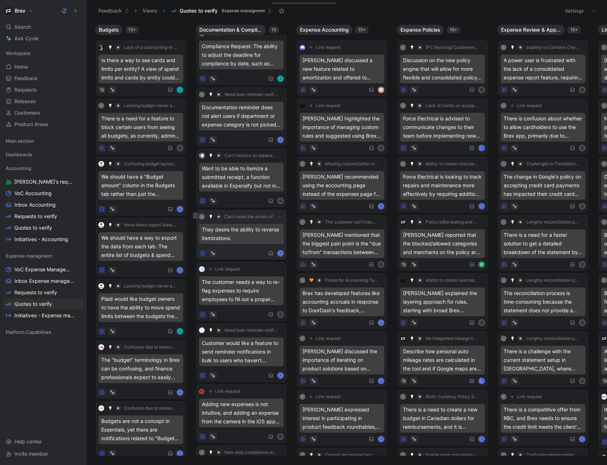
click at [240, 215] on div "M Can't undo the action of splitting an expense They desire the ability to reve…" at bounding box center [241, 234] width 85 height 45
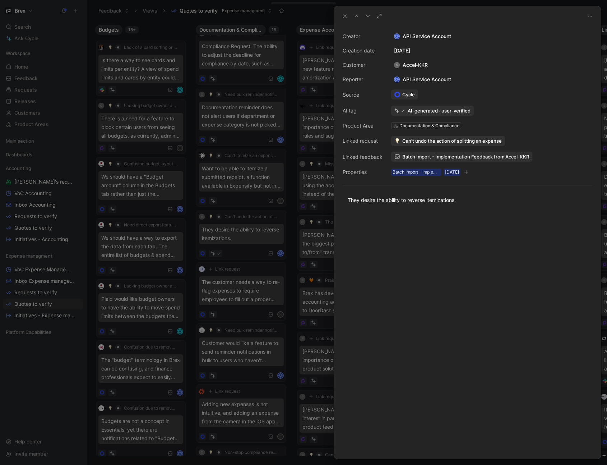
click at [345, 19] on button at bounding box center [345, 16] width 10 height 10
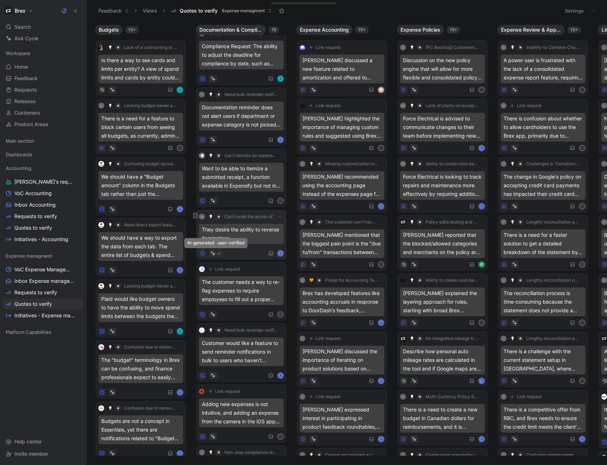
click at [216, 215] on div at bounding box center [216, 253] width 10 height 5
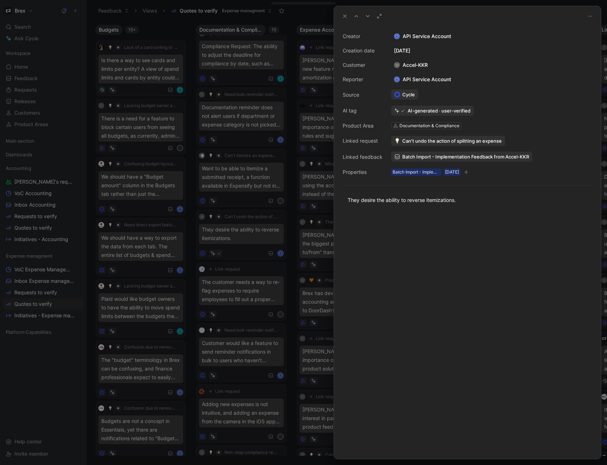
click at [347, 17] on icon at bounding box center [345, 16] width 6 height 6
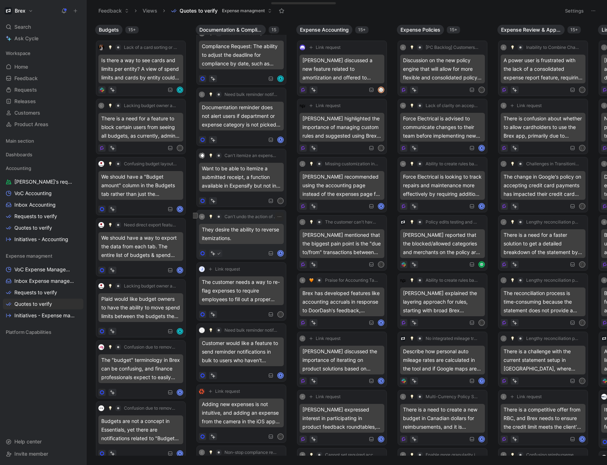
scroll to position [390, 0]
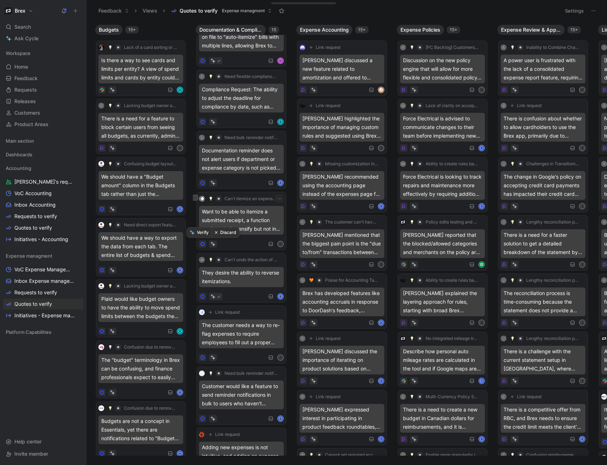
click at [204, 215] on button "Verify" at bounding box center [199, 232] width 25 height 10
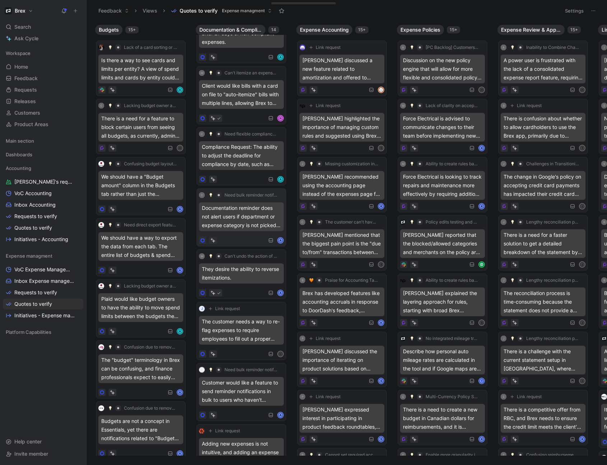
scroll to position [304, 0]
